Goal: Check status: Check status

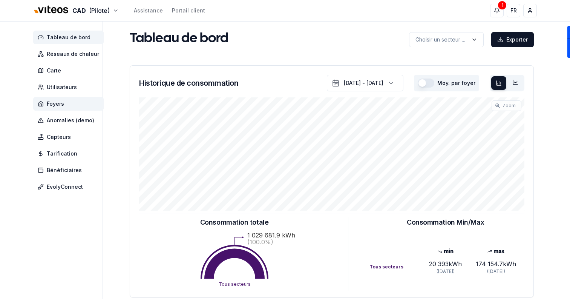
click at [64, 99] on span "Foyers" at bounding box center [68, 104] width 71 height 14
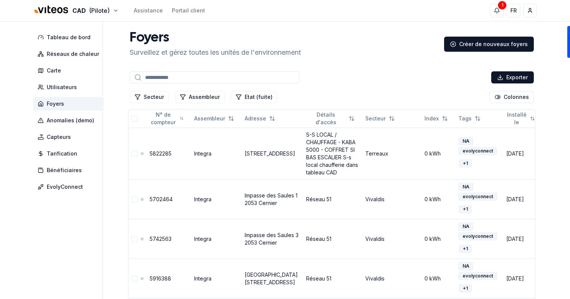
click at [160, 78] on input at bounding box center [215, 77] width 170 height 12
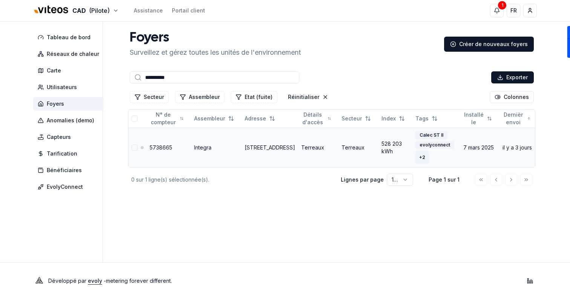
type input "**********"
click at [415, 158] on div "+ 2" at bounding box center [422, 157] width 14 height 8
click at [430, 158] on div "Calec ST II evolyconnect + 2" at bounding box center [437, 147] width 42 height 33
click at [255, 144] on link "[STREET_ADDRESS]" at bounding box center [270, 147] width 51 height 6
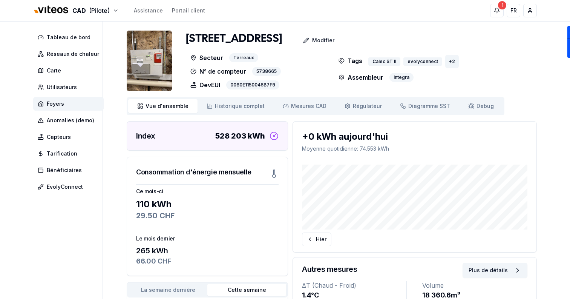
click at [450, 62] on div "+ 2" at bounding box center [452, 61] width 14 height 8
click at [449, 62] on div "+ 2" at bounding box center [452, 61] width 14 height 8
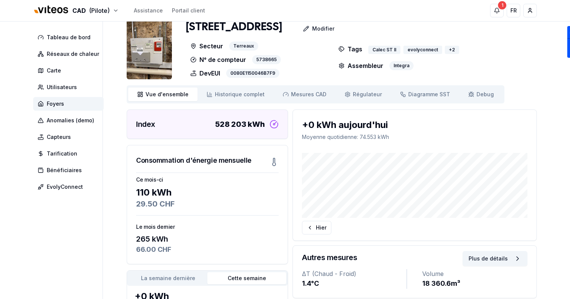
scroll to position [12, 0]
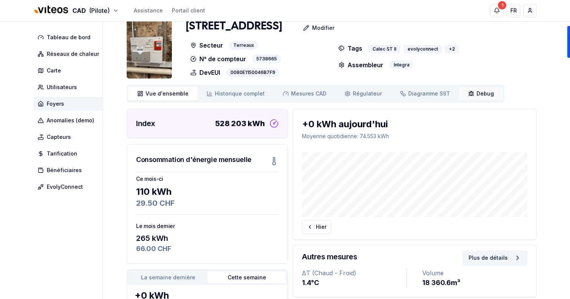
click at [471, 98] on link "Debug Debug" at bounding box center [482, 94] width 44 height 14
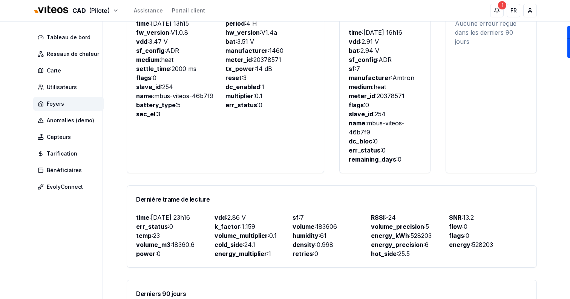
scroll to position [286, 0]
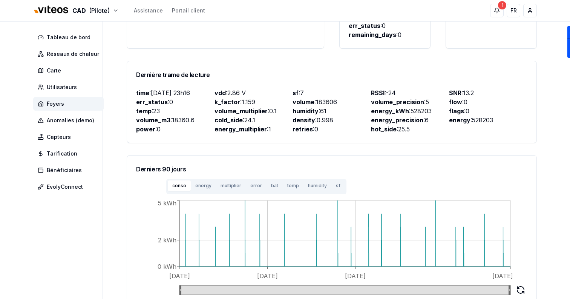
click at [272, 180] on button "bat" at bounding box center [275, 185] width 16 height 11
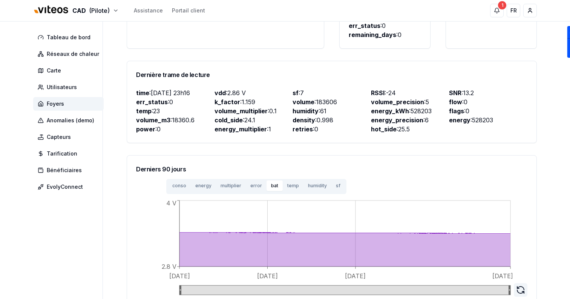
click at [518, 286] on icon at bounding box center [521, 287] width 7 height 3
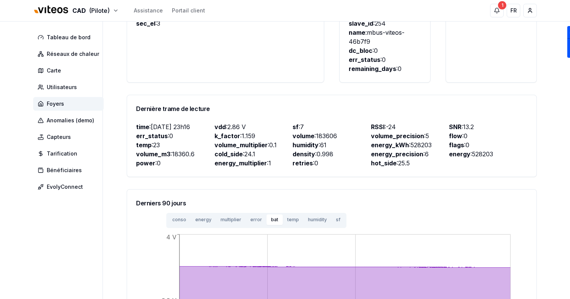
scroll to position [248, 0]
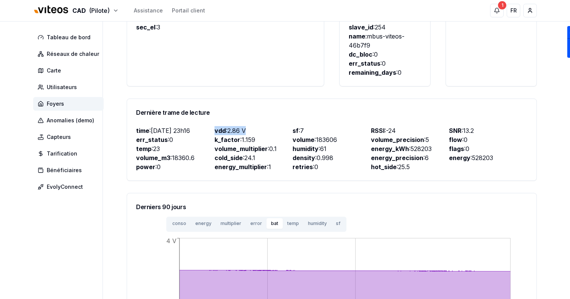
drag, startPoint x: 214, startPoint y: 121, endPoint x: 247, endPoint y: 121, distance: 32.8
click at [247, 126] on p "vdd : 2.86 V" at bounding box center [254, 130] width 78 height 9
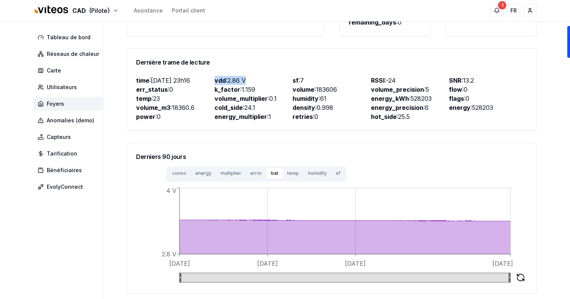
scroll to position [330, 0]
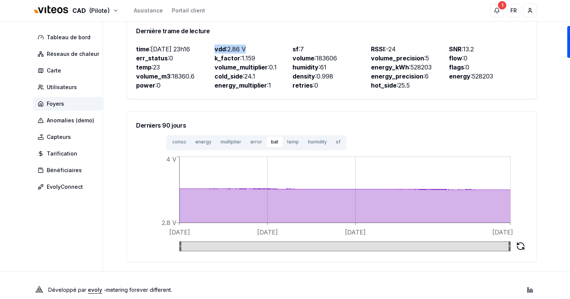
click at [335, 137] on button "sf" at bounding box center [339, 142] width 14 height 11
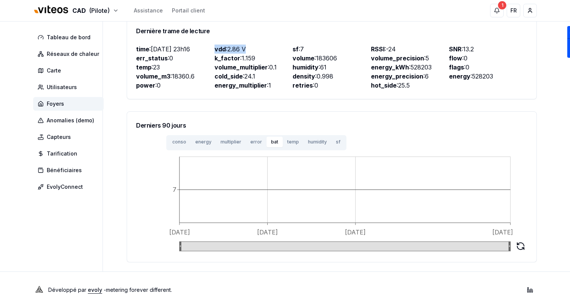
click at [268, 137] on button "bat" at bounding box center [275, 142] width 16 height 11
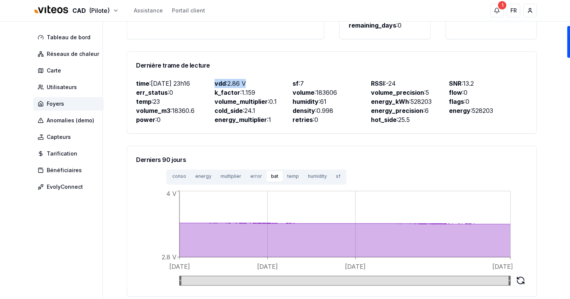
scroll to position [297, 0]
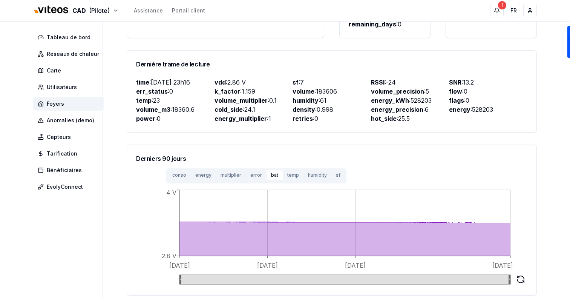
click at [464, 145] on div "Derniers 90 jours" at bounding box center [332, 158] width 410 height 27
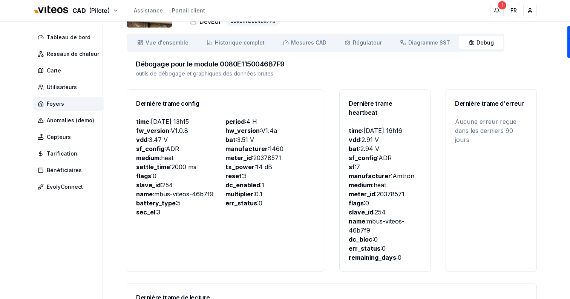
scroll to position [65, 0]
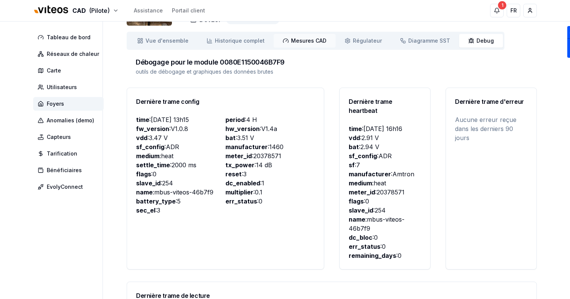
click at [291, 46] on link "Mesures CAD Mes. CAD" at bounding box center [305, 41] width 62 height 14
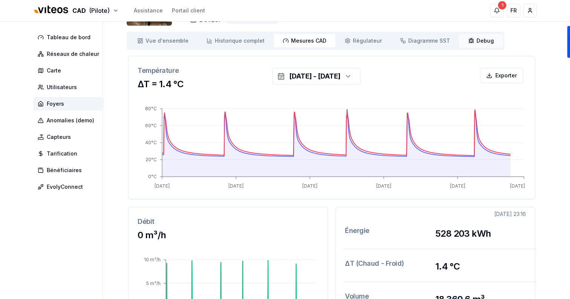
click at [467, 44] on link "Debug Debug" at bounding box center [482, 41] width 44 height 14
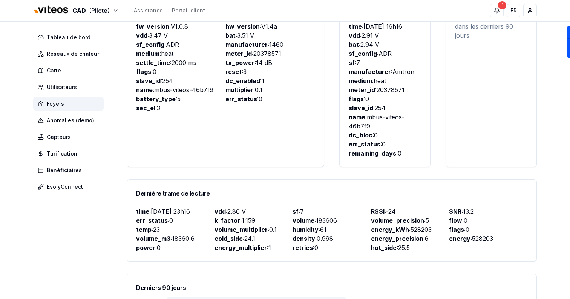
scroll to position [166, 0]
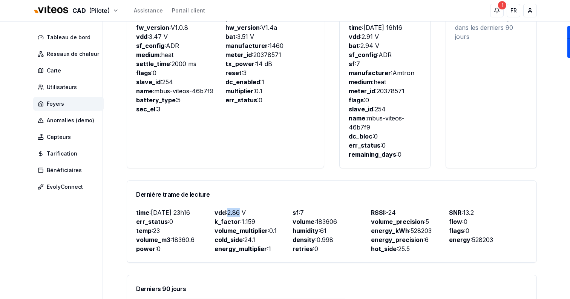
drag, startPoint x: 228, startPoint y: 204, endPoint x: 241, endPoint y: 205, distance: 13.3
click at [241, 208] on p "vdd : 2.86 V" at bounding box center [254, 212] width 78 height 9
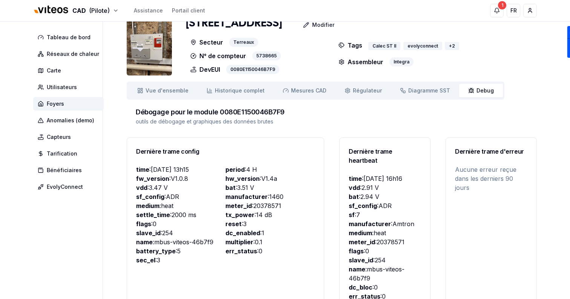
scroll to position [0, 0]
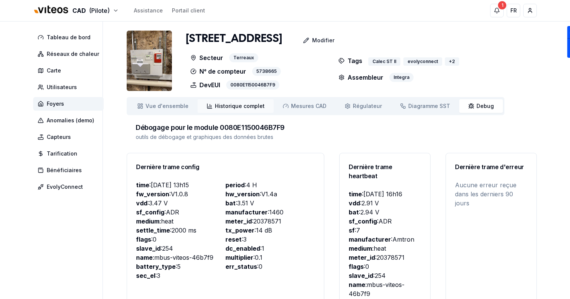
click at [234, 105] on span "Historique complet" at bounding box center [240, 106] width 50 height 8
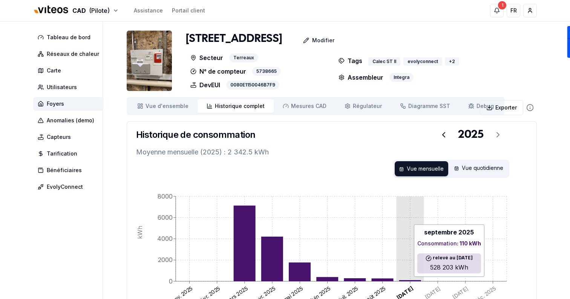
click at [410, 280] on icon at bounding box center [411, 280] width 22 height 1
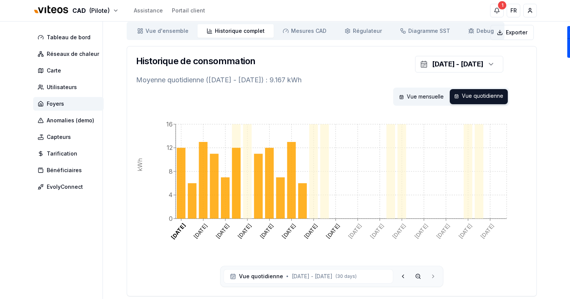
scroll to position [74, 0]
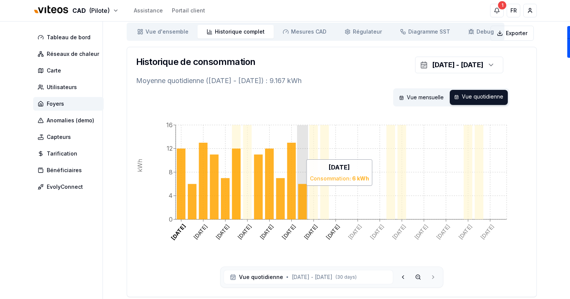
click at [301, 196] on icon at bounding box center [302, 201] width 9 height 35
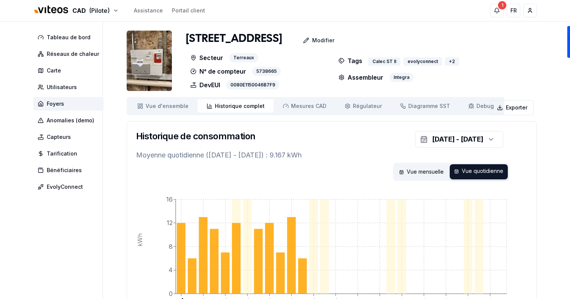
click at [175, 98] on div "Vue d'ensemble ensemble Historique complet Historique Mesures CAD Mes. CAD Régu…" at bounding box center [316, 106] width 378 height 18
click at [176, 100] on link "Vue d'ensemble ensemble" at bounding box center [162, 106] width 69 height 14
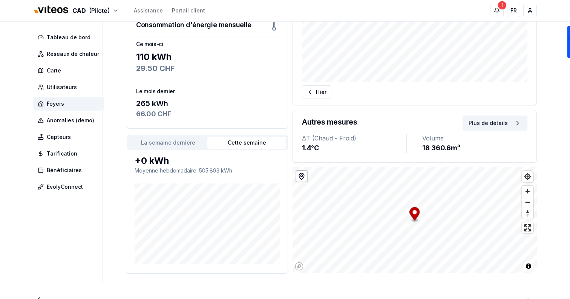
scroll to position [147, 0]
click at [187, 140] on button "La semaine dernière" at bounding box center [168, 143] width 79 height 12
click at [307, 98] on button "Hier" at bounding box center [316, 93] width 29 height 14
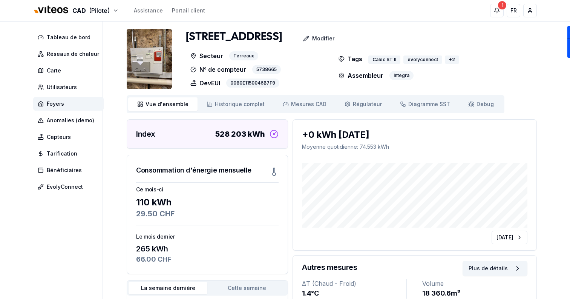
scroll to position [0, 0]
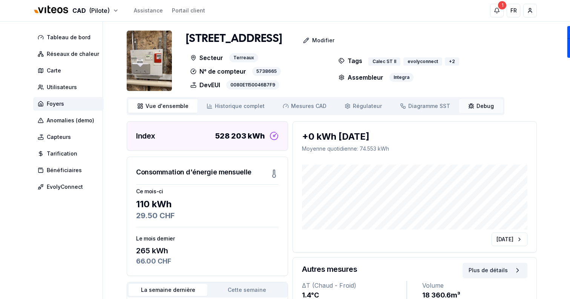
click at [460, 109] on link "Debug Debug" at bounding box center [482, 106] width 44 height 14
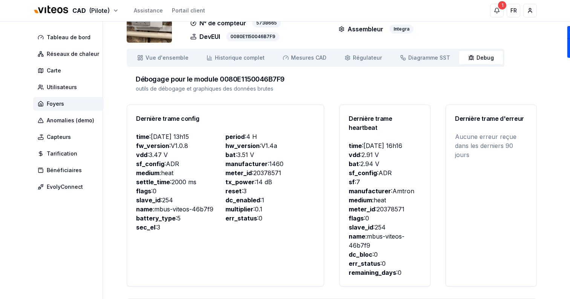
scroll to position [48, 0]
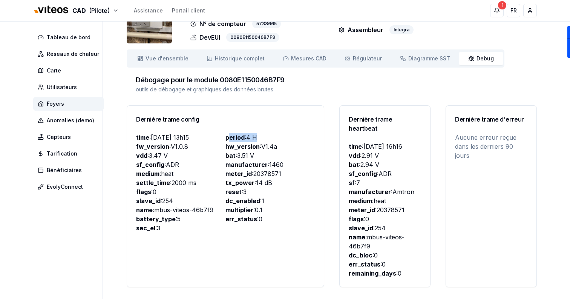
drag, startPoint x: 229, startPoint y: 135, endPoint x: 268, endPoint y: 135, distance: 38.9
click at [268, 135] on p "period : 4 H" at bounding box center [270, 137] width 89 height 9
click at [270, 158] on p "bat : 3.51 V" at bounding box center [270, 155] width 89 height 9
click at [305, 61] on span "Mesures CAD" at bounding box center [308, 59] width 35 height 8
